Goal: Task Accomplishment & Management: Manage account settings

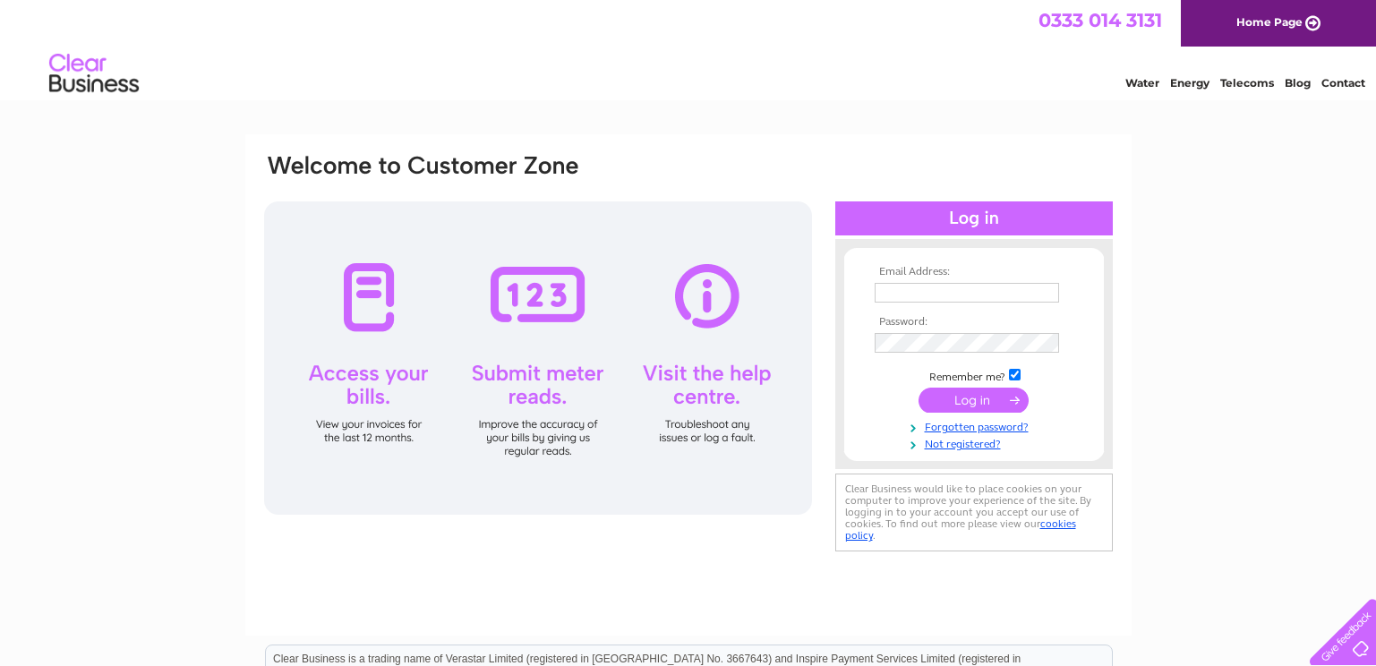
click at [747, 292] on input "text" at bounding box center [967, 293] width 184 height 20
type input "michael@rdavidson-joiners.co.uk"
click at [747, 427] on link "Forgotten password?" at bounding box center [976, 425] width 203 height 17
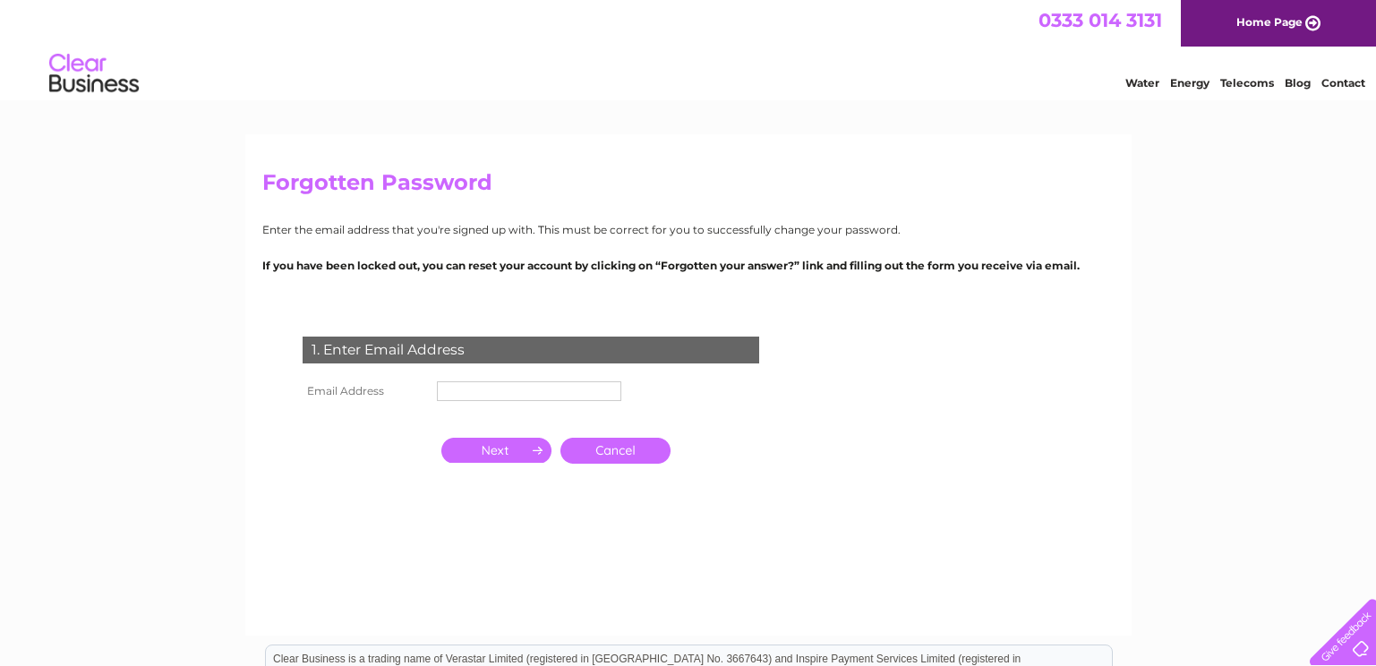
click at [457, 391] on input "text" at bounding box center [529, 391] width 184 height 20
type input "michael@rdavidson-joiners.co.uk"
click at [485, 457] on input "button" at bounding box center [496, 452] width 110 height 25
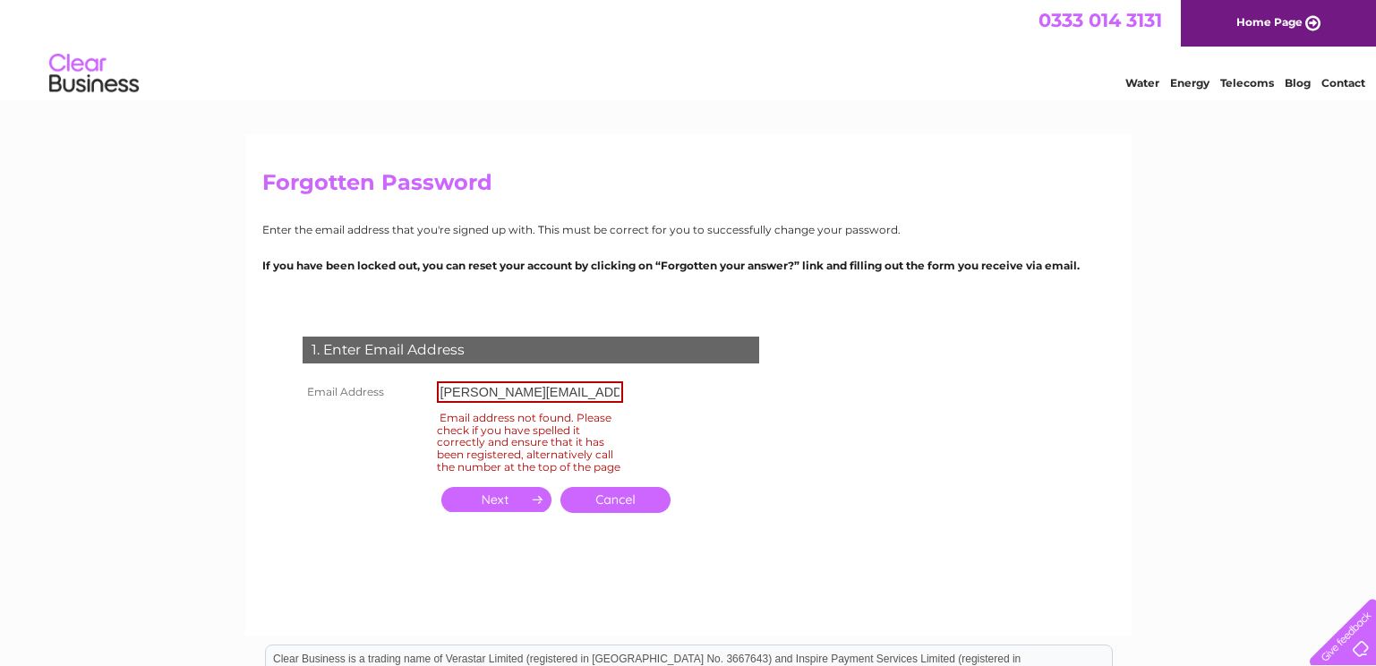
click at [618, 505] on link "Cancel" at bounding box center [615, 500] width 110 height 26
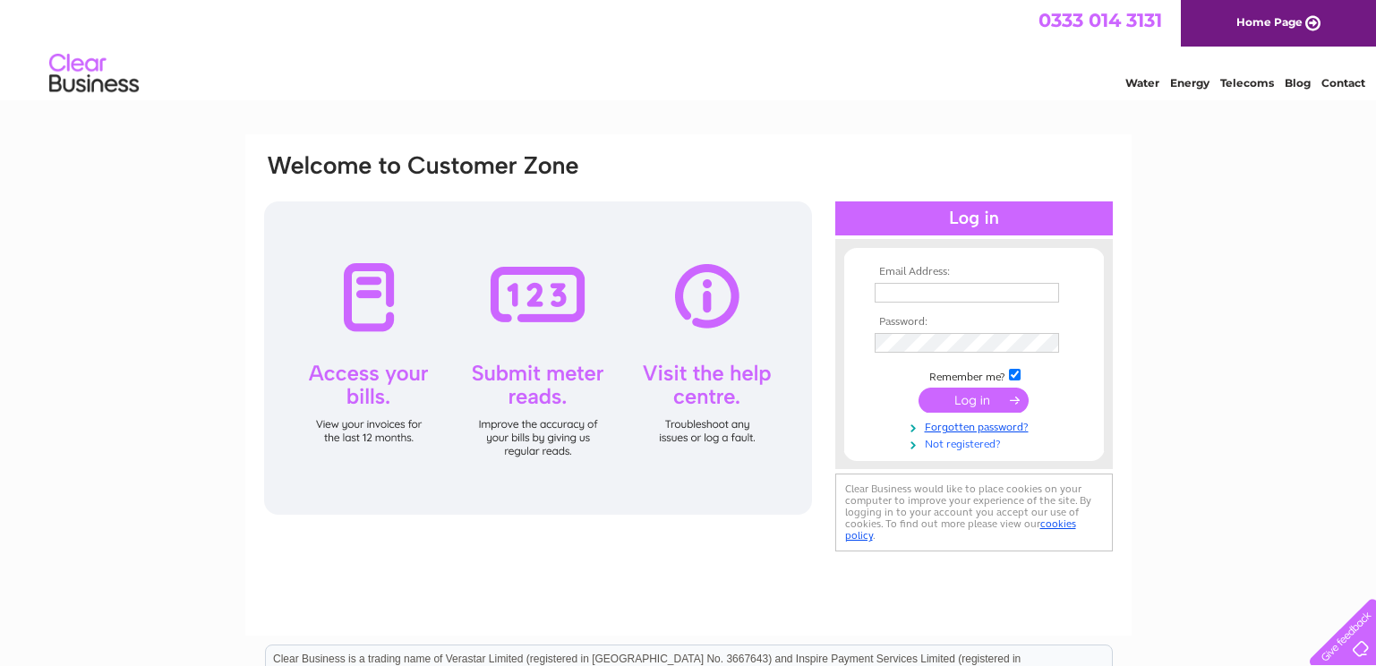
click at [954, 443] on link "Not registered?" at bounding box center [976, 442] width 203 height 17
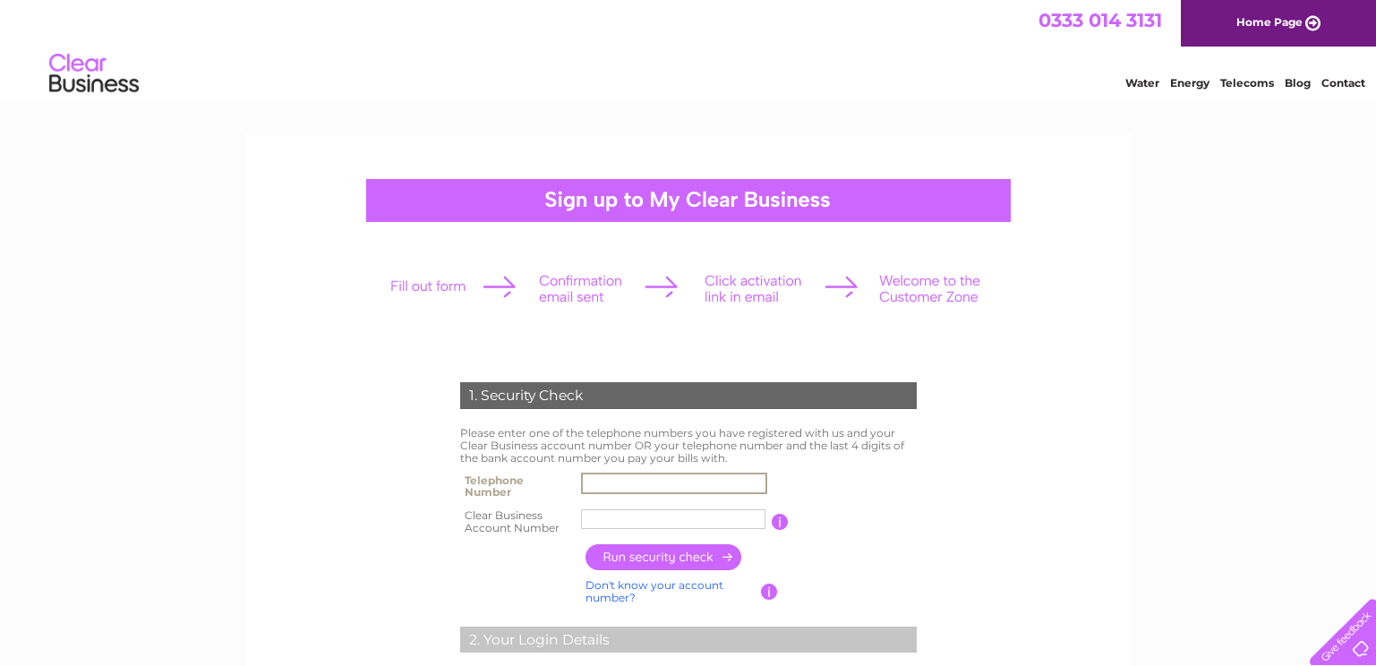
click at [596, 483] on input "text" at bounding box center [674, 483] width 186 height 21
type input "07764410569"
click at [640, 560] on input "button" at bounding box center [664, 557] width 158 height 26
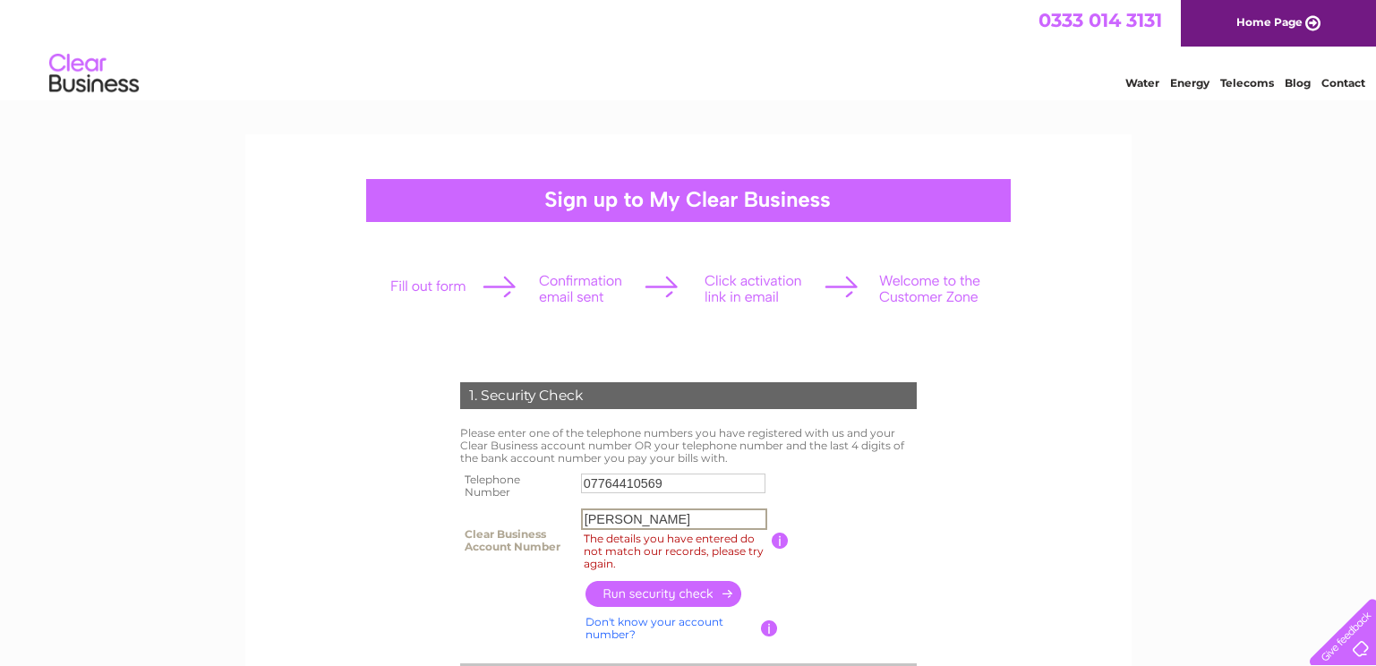
click at [585, 517] on input "R Davidso" at bounding box center [674, 519] width 186 height 21
type input "o"
type input "CB1085184"
click at [634, 598] on input "button" at bounding box center [664, 594] width 158 height 26
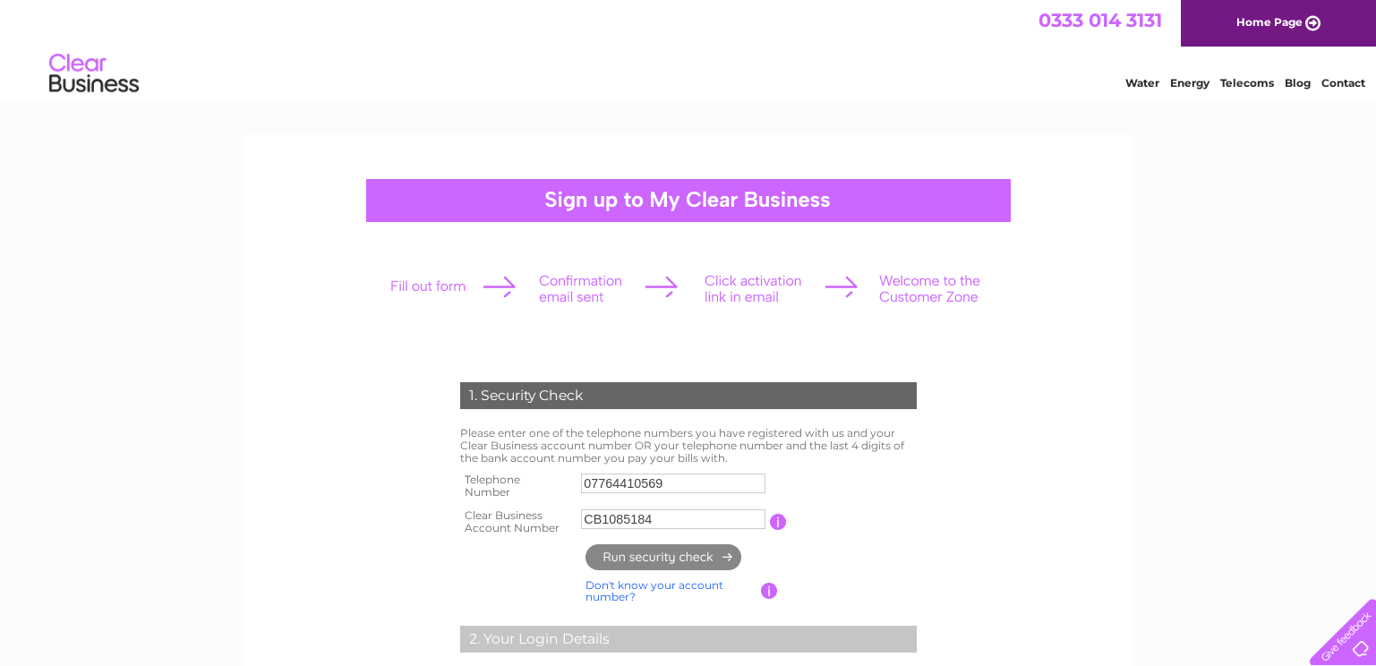
type input "**********"
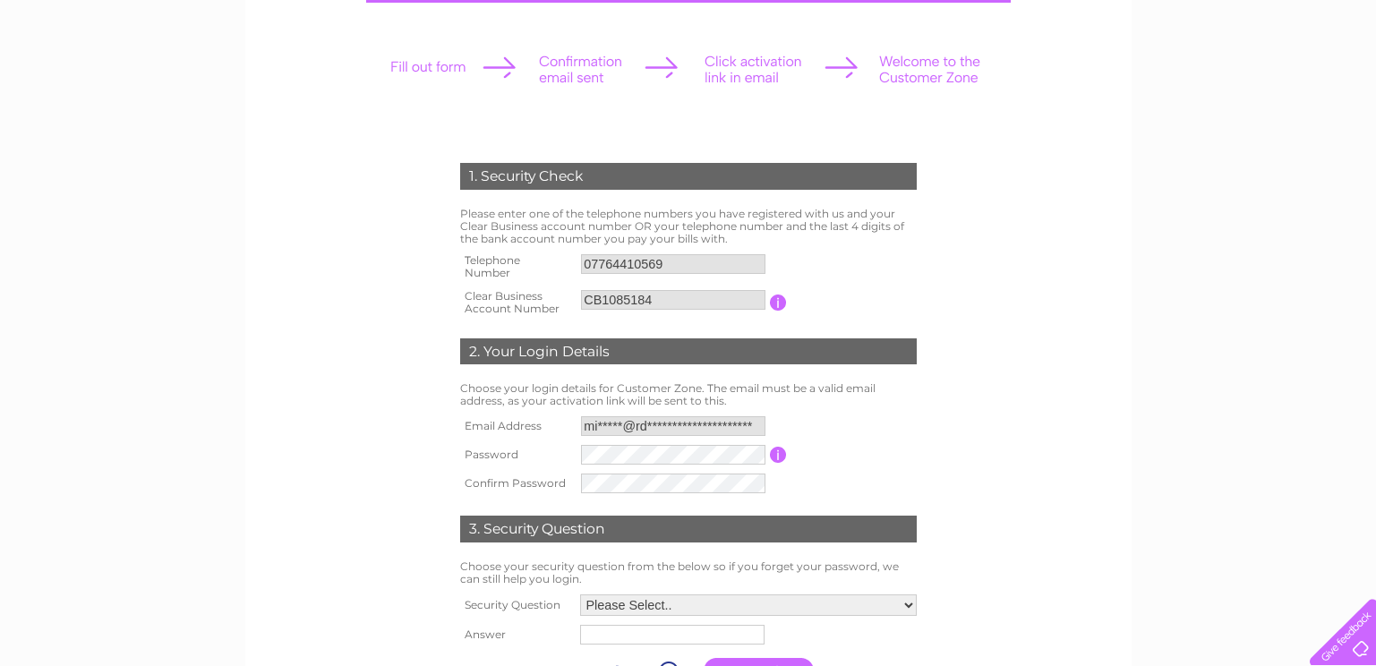
scroll to position [270, 0]
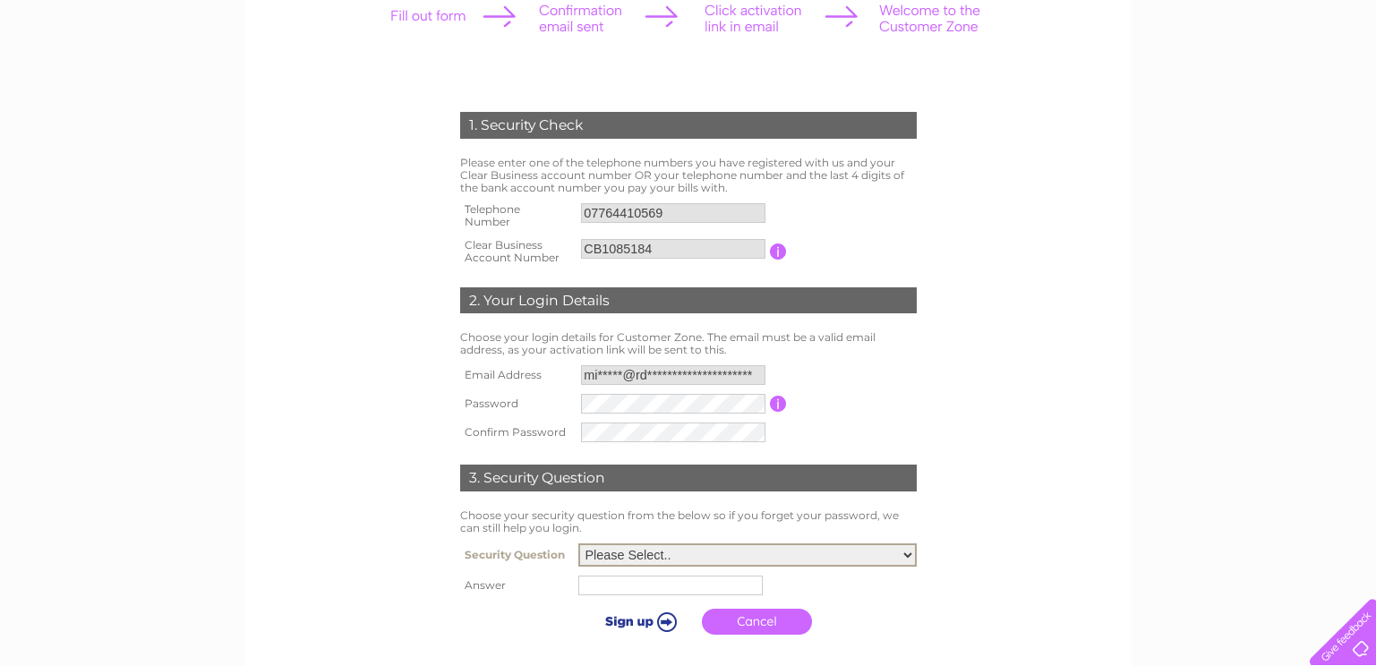
click at [908, 549] on select "Please Select.. In what town or city was your first job? In what town or city d…" at bounding box center [747, 554] width 338 height 23
select select "1"
click at [578, 544] on select "Please Select.. In what town or city was your first job? In what town or city d…" at bounding box center [747, 554] width 338 height 23
click at [594, 590] on input "text" at bounding box center [670, 586] width 184 height 20
type input "Aberdeen"
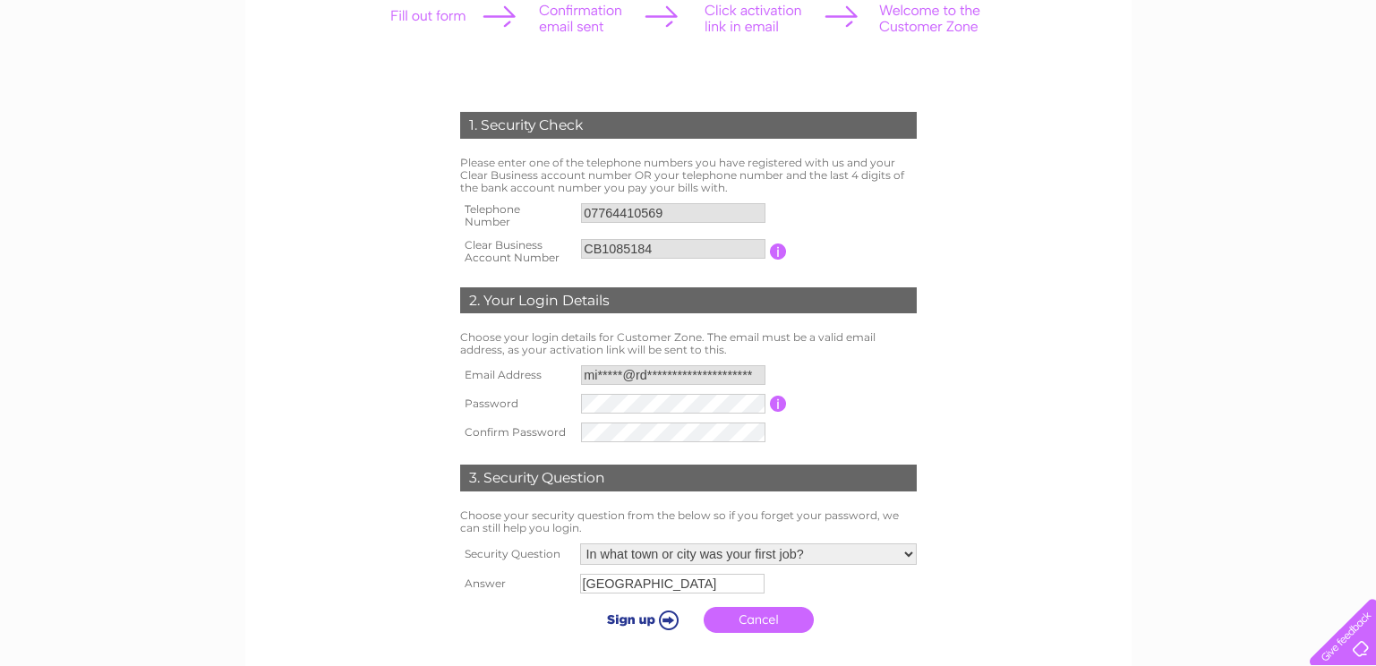
click at [641, 616] on input "submit" at bounding box center [640, 619] width 110 height 25
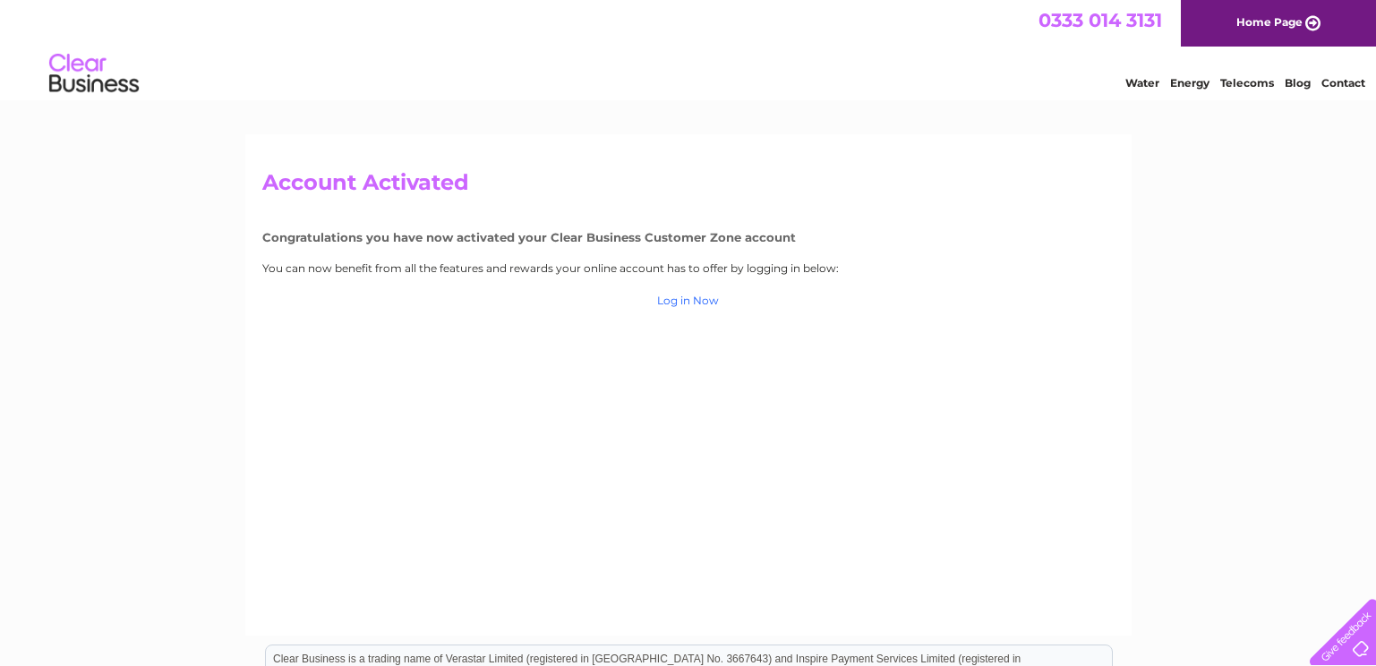
click at [689, 307] on link "Log in Now" at bounding box center [688, 300] width 62 height 13
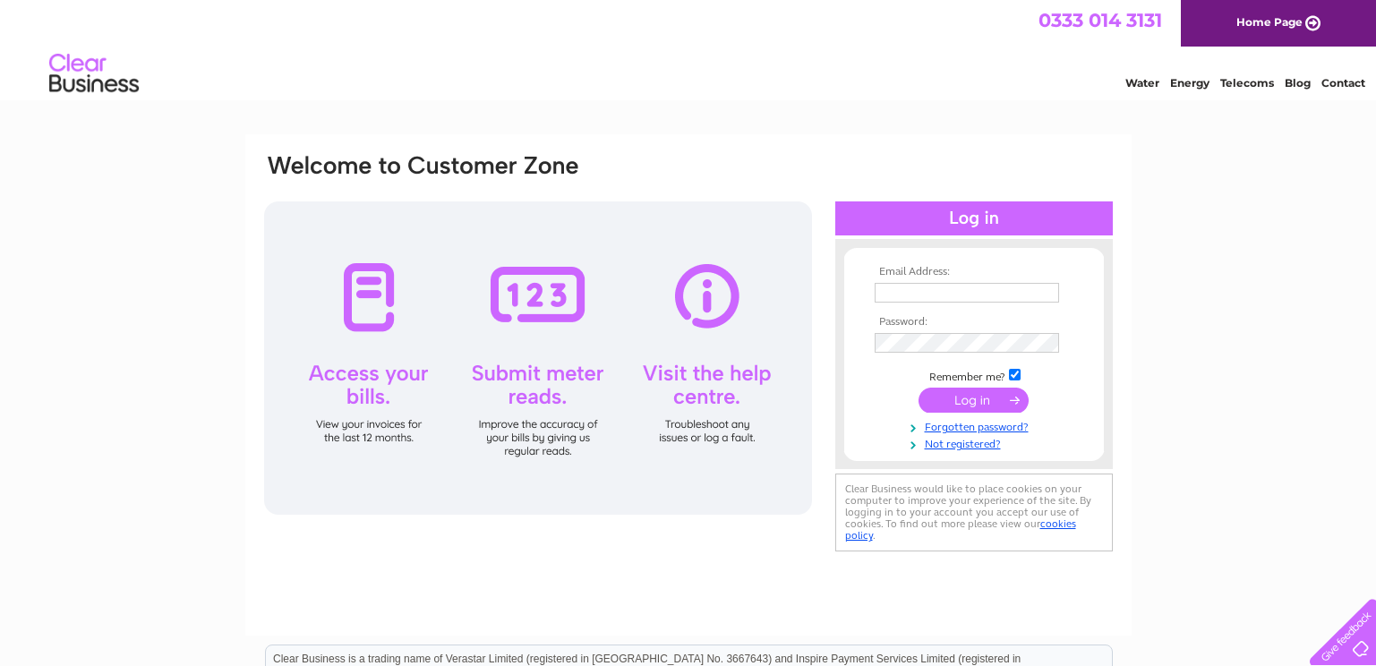
type input "**********"
click at [981, 397] on tbody "**********" at bounding box center [974, 358] width 208 height 185
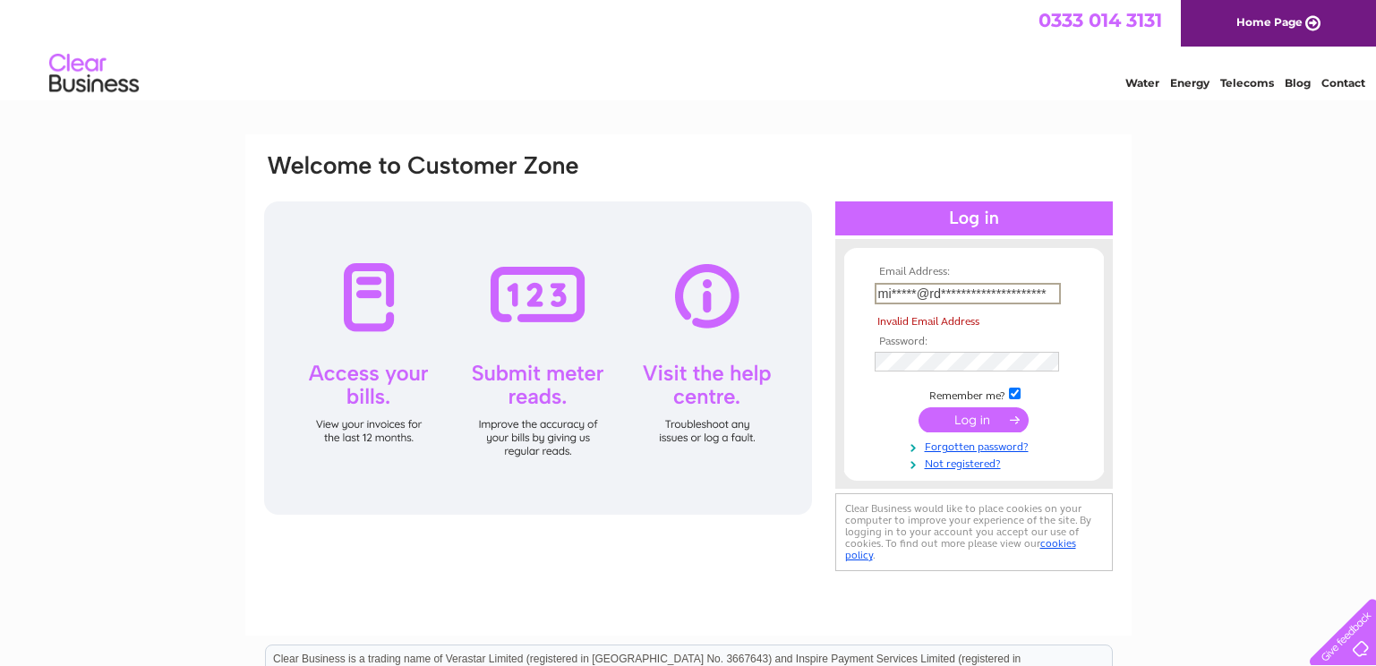
click at [878, 296] on input "**********" at bounding box center [968, 293] width 186 height 21
drag, startPoint x: 878, startPoint y: 295, endPoint x: 1055, endPoint y: 287, distance: 177.4
click at [1055, 287] on input "**********" at bounding box center [968, 293] width 186 height 21
type input "michael@rdavidson-joiners.co.uk"
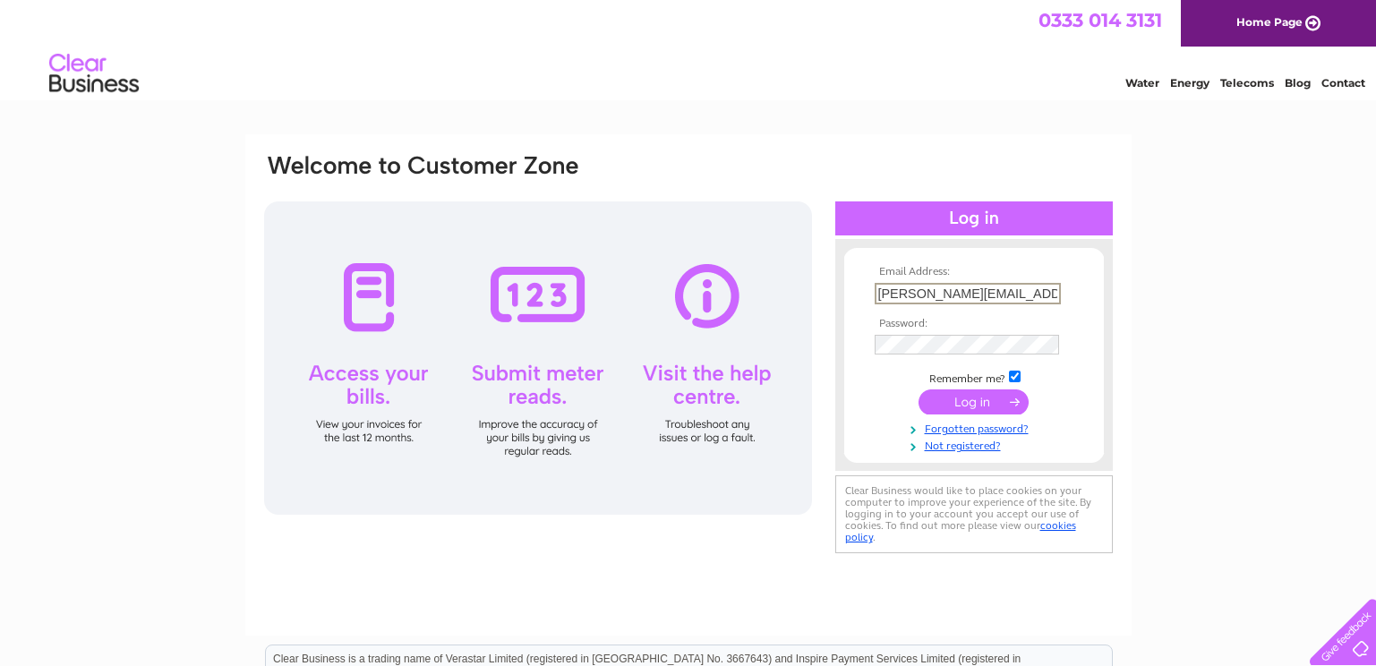
click at [975, 402] on input "submit" at bounding box center [974, 401] width 110 height 25
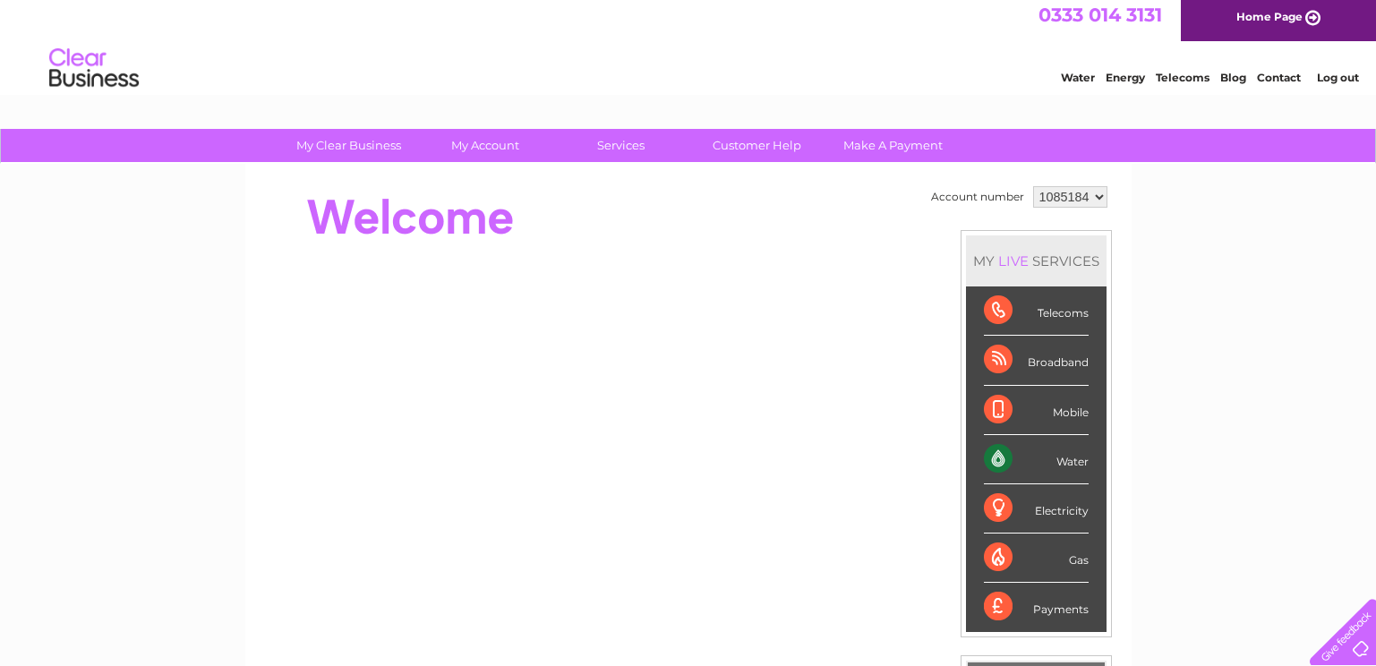
scroll to position [4, 0]
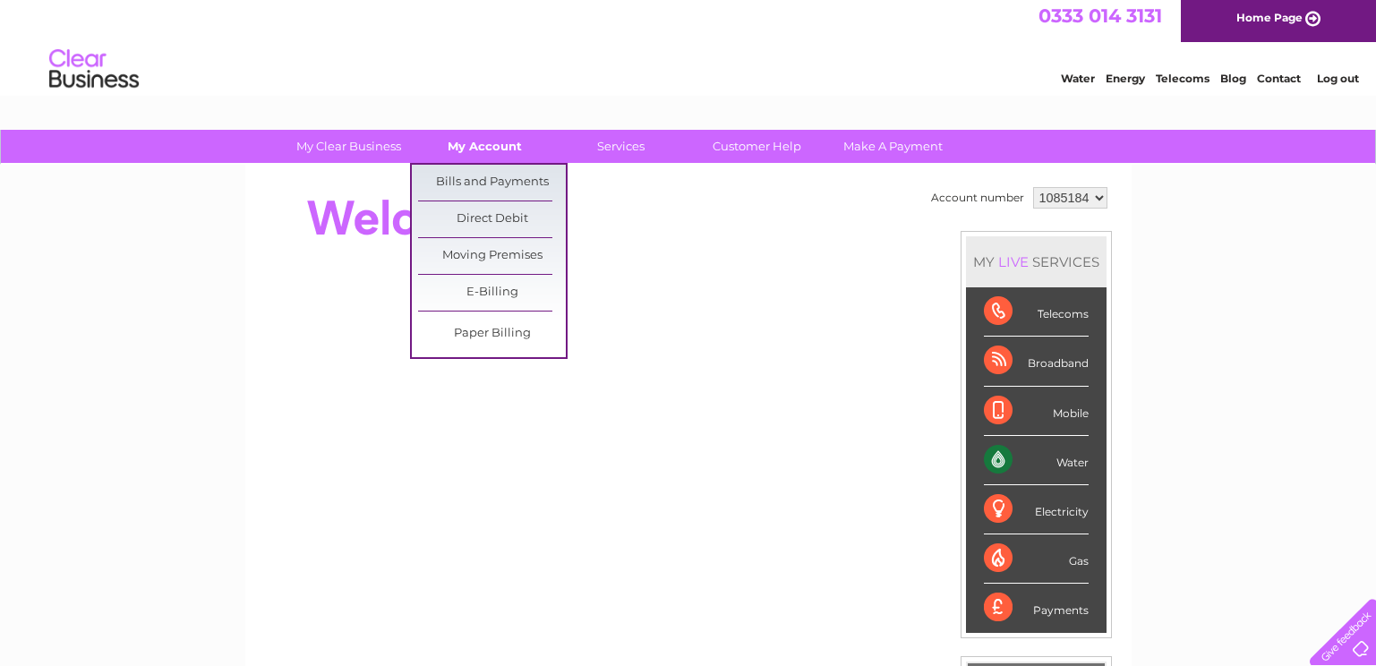
click at [474, 141] on link "My Account" at bounding box center [485, 146] width 148 height 33
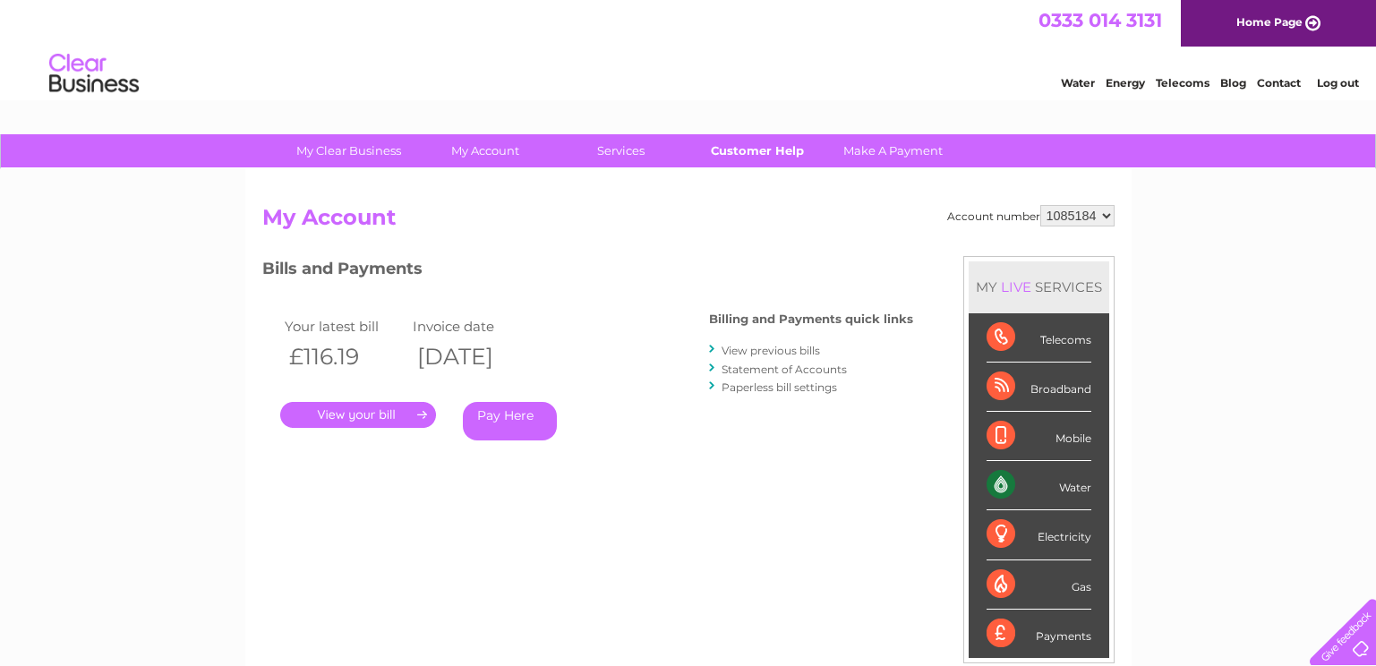
click at [740, 147] on link "Customer Help" at bounding box center [757, 150] width 148 height 33
